Goal: Task Accomplishment & Management: Use online tool/utility

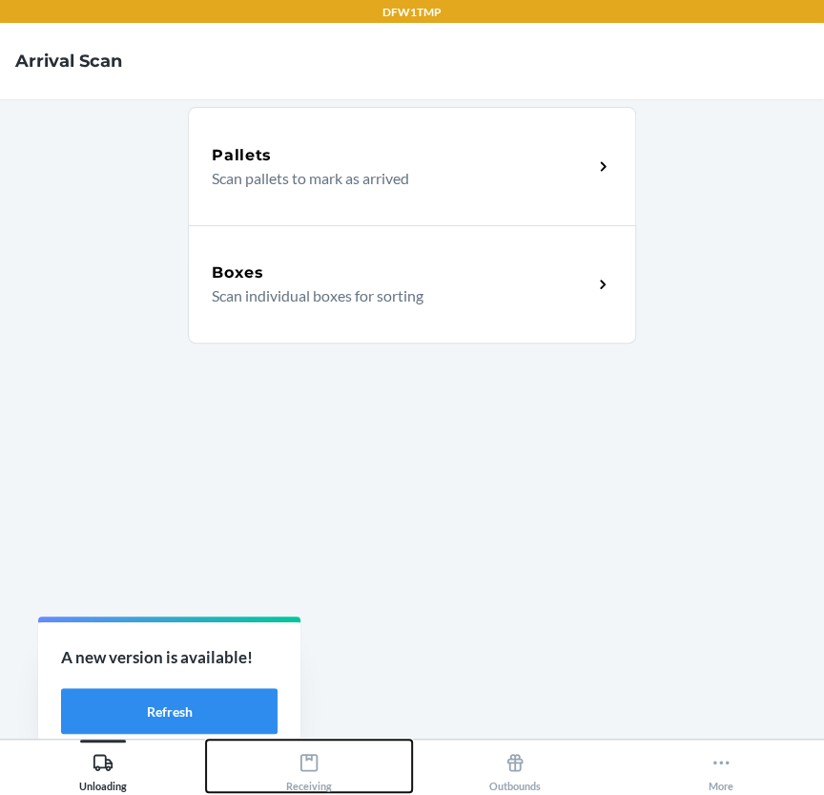
click at [337, 770] on button "Receiving" at bounding box center [309, 765] width 206 height 52
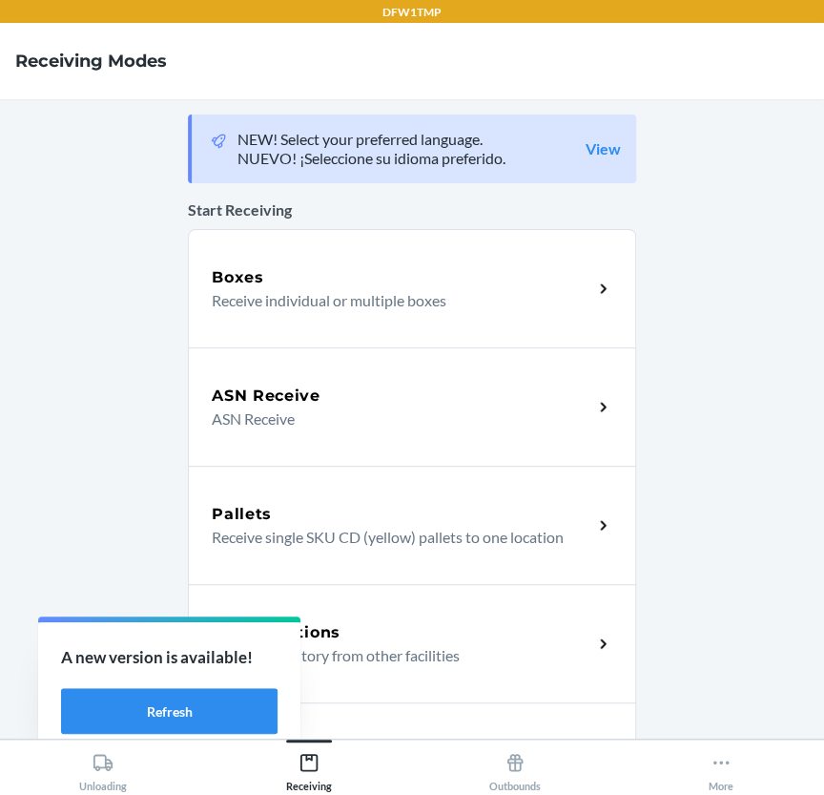
click at [331, 384] on div "ASN Receive" at bounding box center [402, 395] width 381 height 23
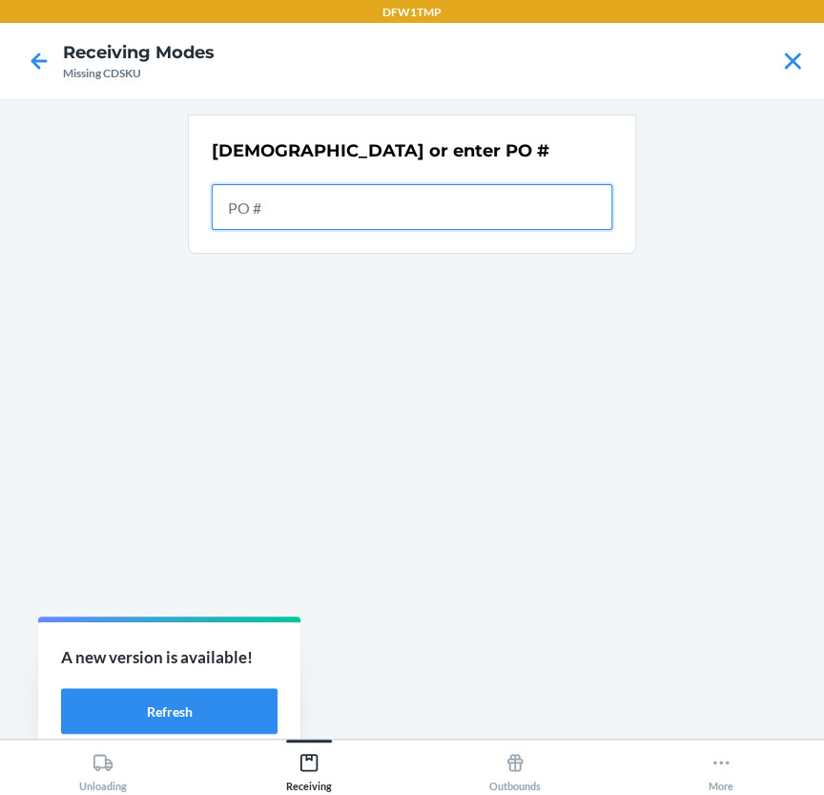
drag, startPoint x: 313, startPoint y: 182, endPoint x: 255, endPoint y: 223, distance: 71.2
click at [255, 223] on input "text" at bounding box center [412, 207] width 401 height 46
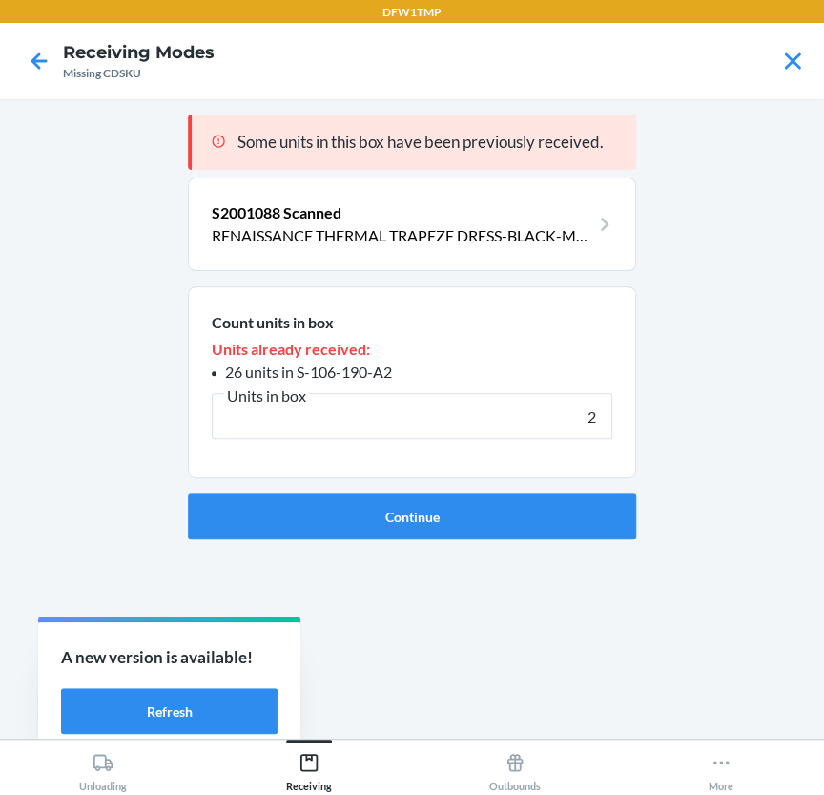
type input "25"
click button "Continue" at bounding box center [412, 516] width 448 height 46
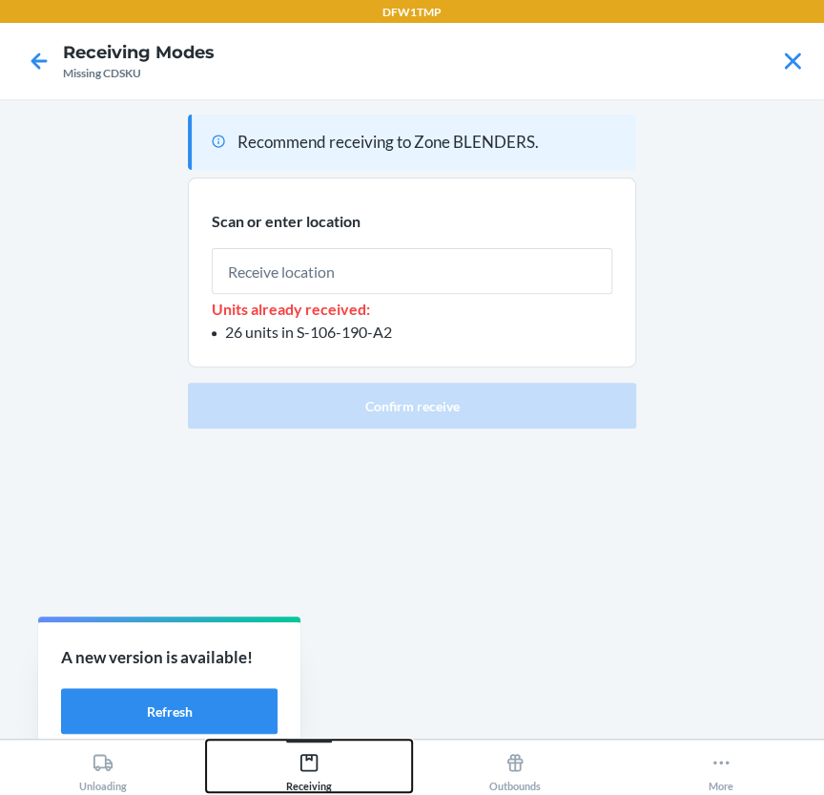
click at [335, 760] on button "Receiving" at bounding box center [309, 765] width 206 height 52
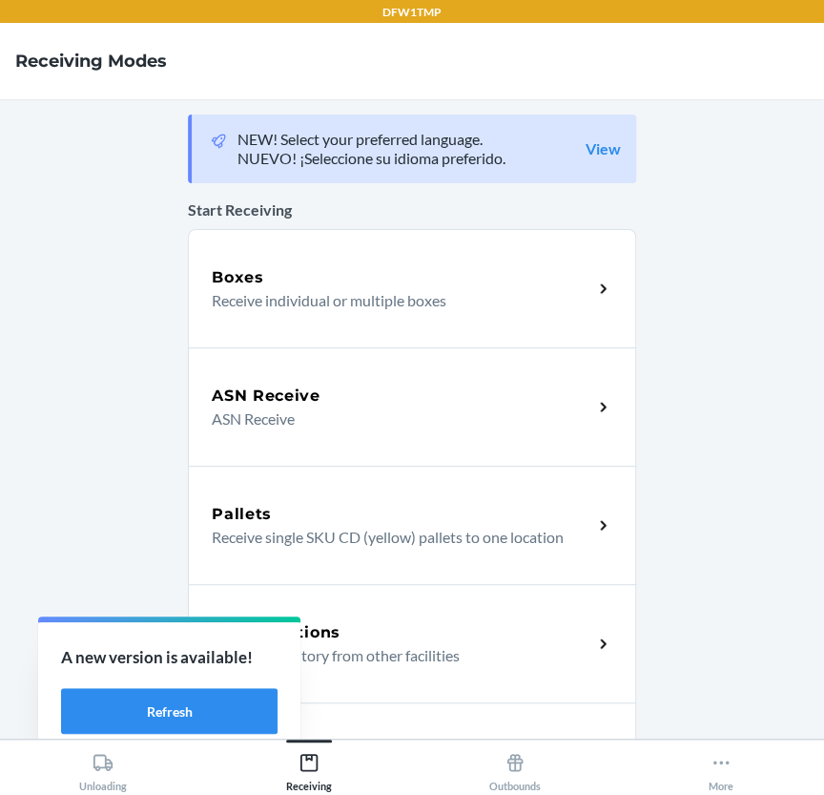
click at [333, 321] on div "Boxes Receive individual or multiple boxes" at bounding box center [412, 288] width 448 height 118
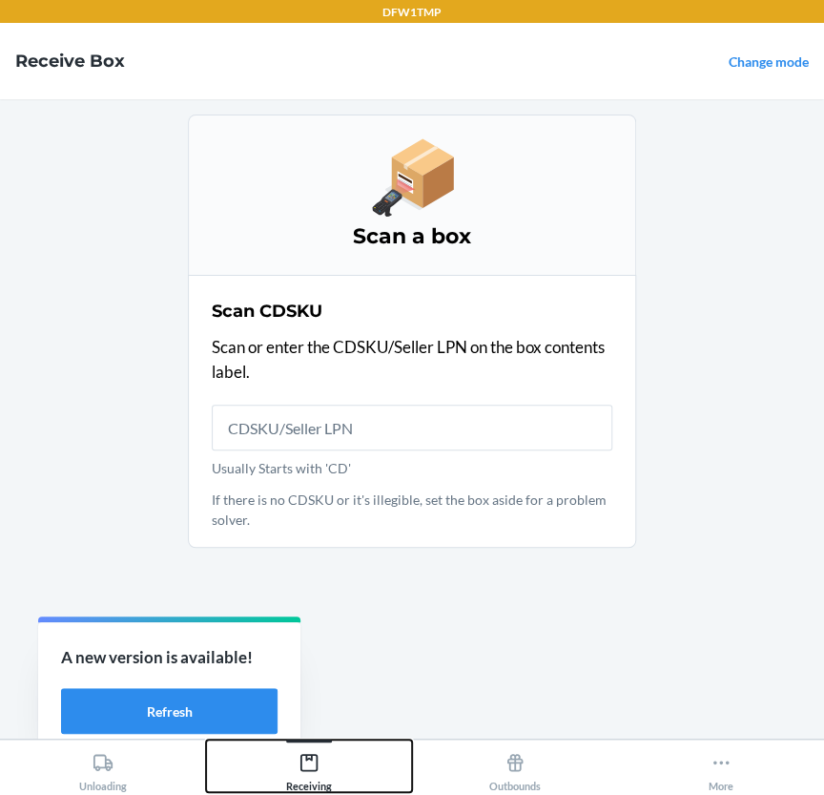
click at [313, 755] on icon at bounding box center [309, 762] width 21 height 21
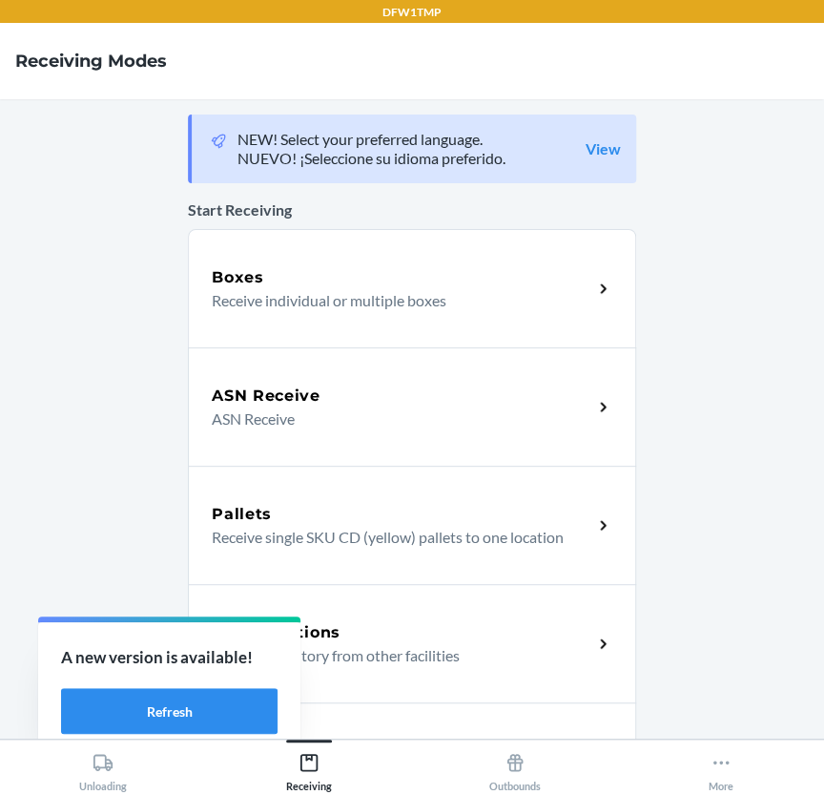
click at [372, 397] on div "ASN Receive" at bounding box center [402, 395] width 381 height 23
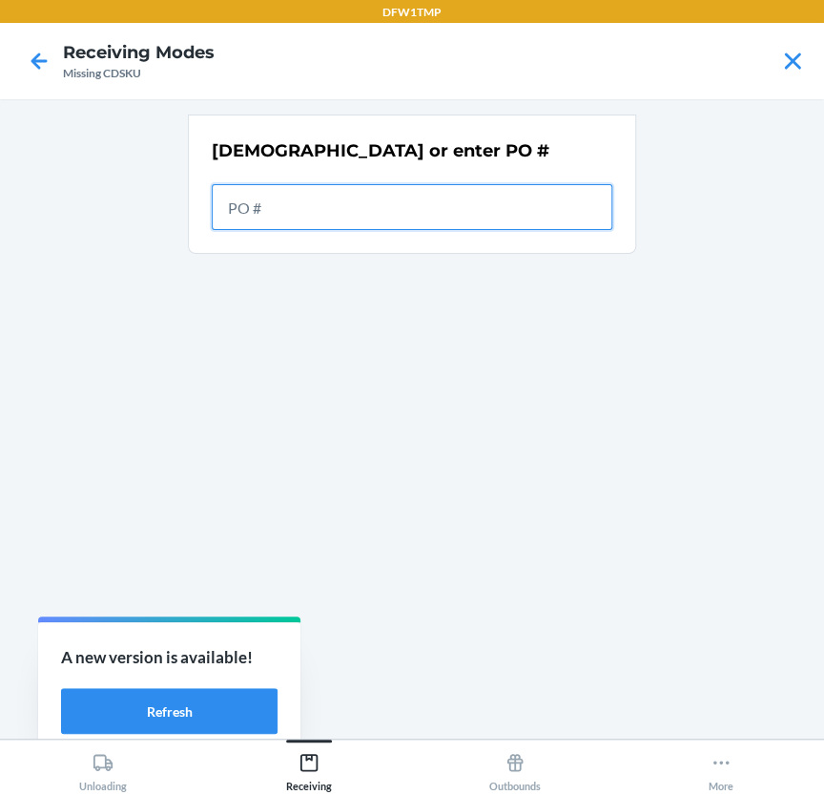
drag, startPoint x: 548, startPoint y: 233, endPoint x: 507, endPoint y: 196, distance: 55.4
click at [507, 196] on input "text" at bounding box center [412, 207] width 401 height 46
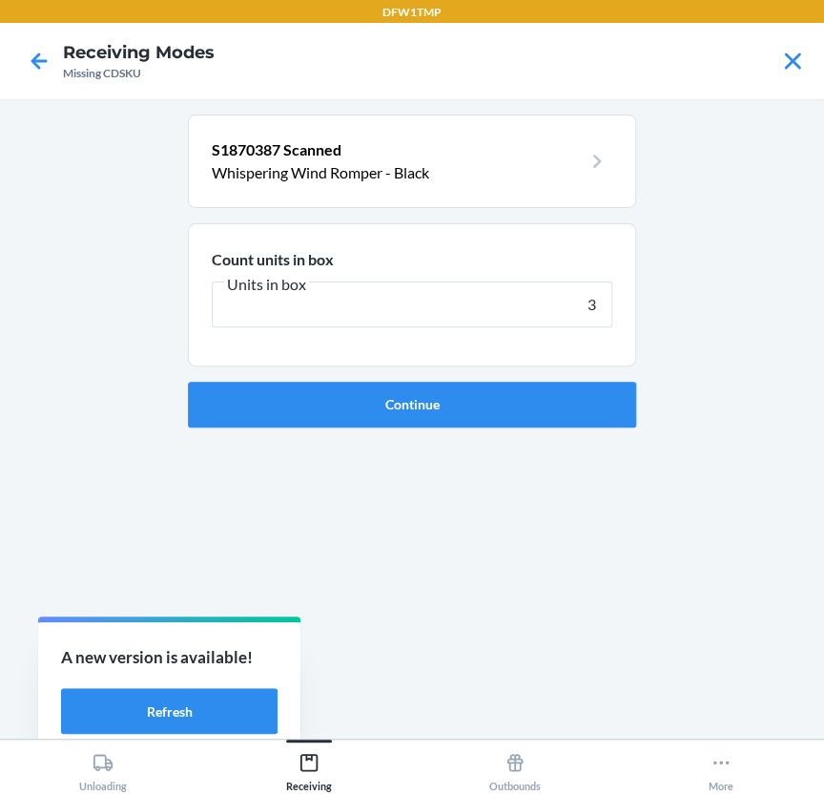
type input "32"
click button "Continue" at bounding box center [412, 405] width 448 height 46
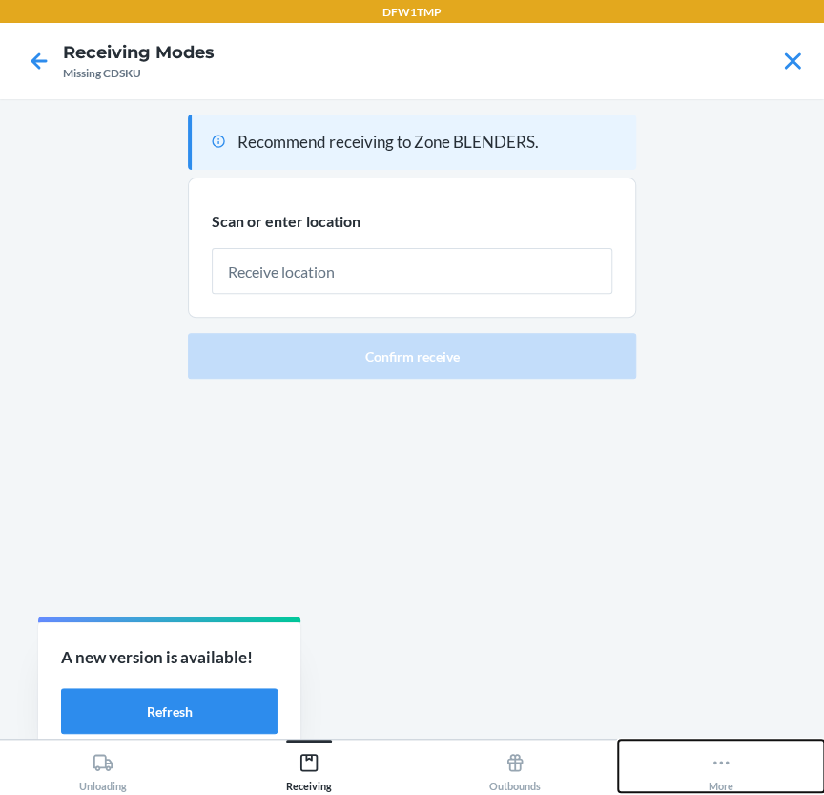
click at [706, 764] on button "More" at bounding box center [721, 765] width 206 height 52
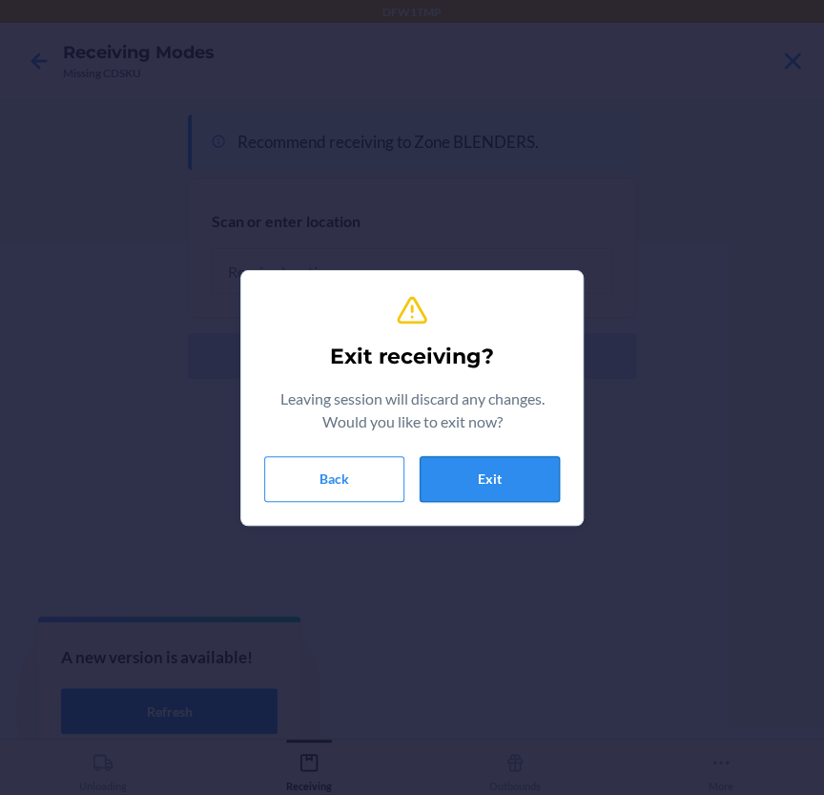
click at [553, 480] on button "Exit" at bounding box center [490, 479] width 140 height 46
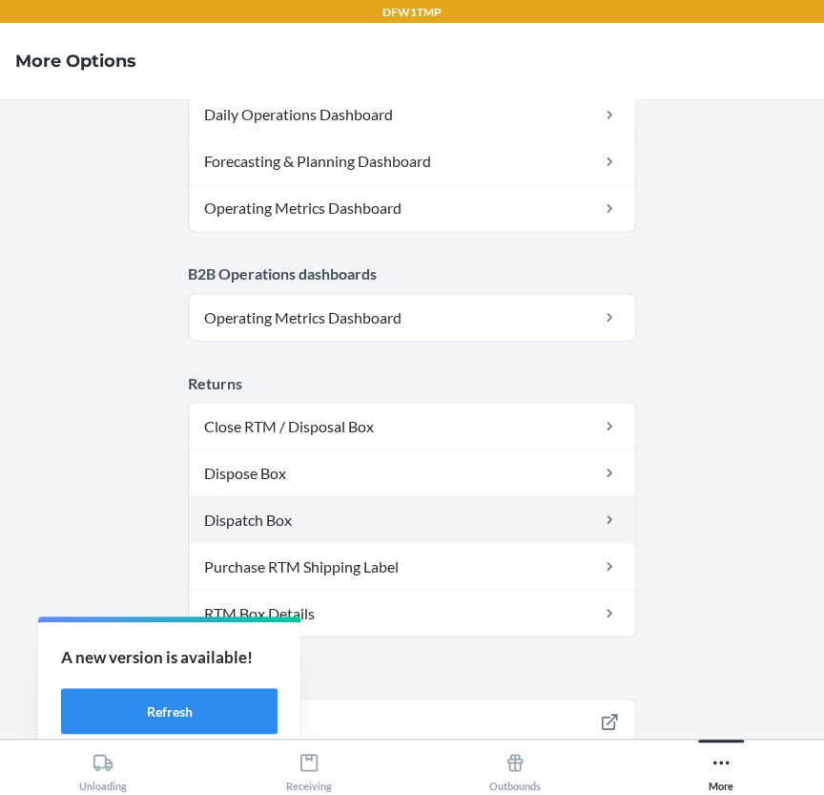
scroll to position [1036, 0]
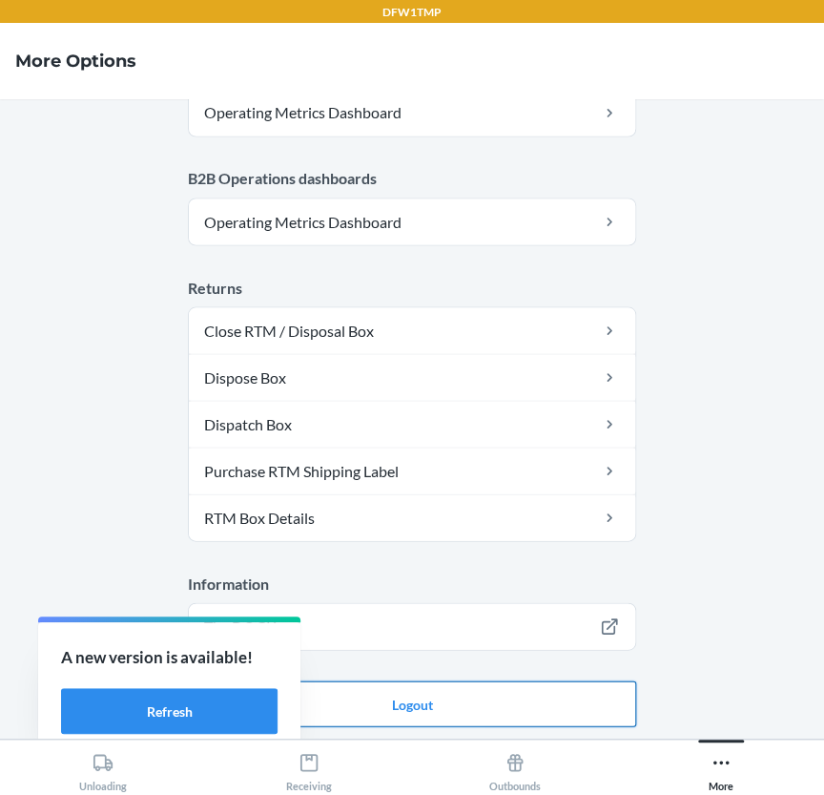
click at [597, 697] on button "Logout" at bounding box center [412, 703] width 448 height 46
